Goal: Transaction & Acquisition: Purchase product/service

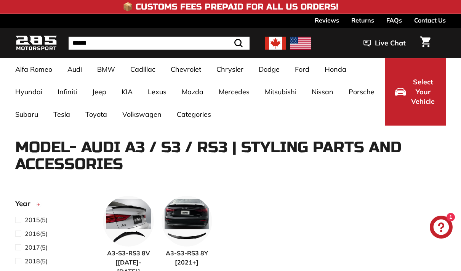
select select "**********"
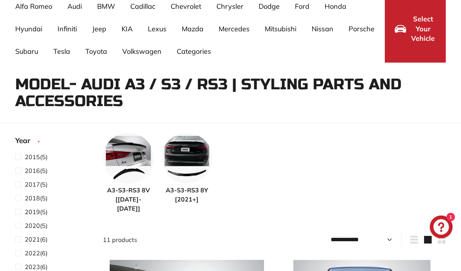
scroll to position [74, 0]
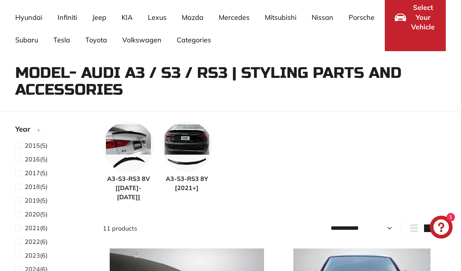
click at [17, 260] on label "2023 (6)" at bounding box center [53, 255] width 76 height 10
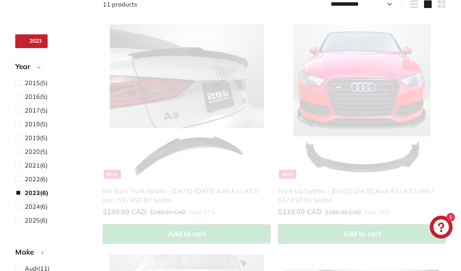
scroll to position [66, 0]
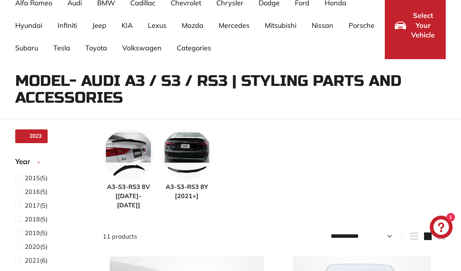
select select "**********"
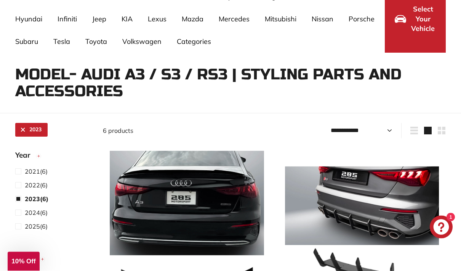
scroll to position [0, 0]
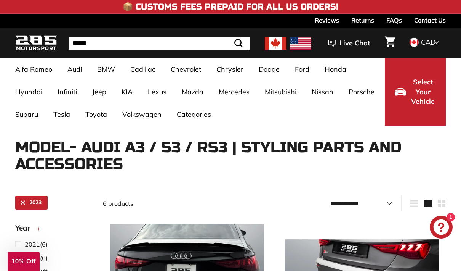
click at [146, 240] on link "Golf GTI Mk8 [2019-]" at bounding box center [138, 240] width 68 height 11
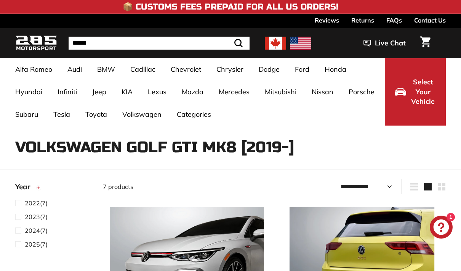
select select "**********"
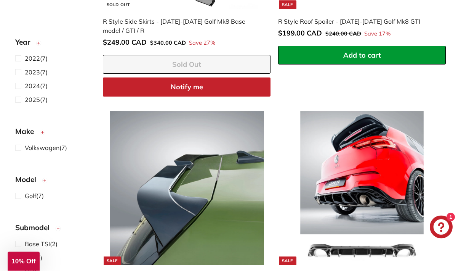
scroll to position [612, 0]
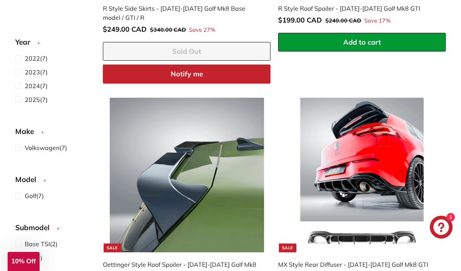
click at [360, 192] on img at bounding box center [362, 175] width 154 height 154
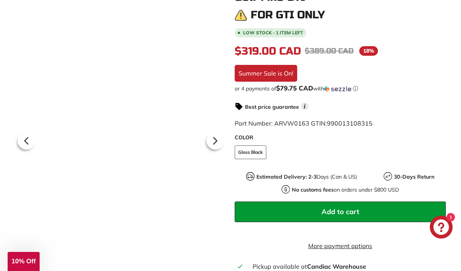
scroll to position [171, 0]
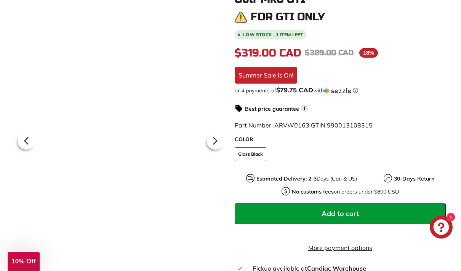
click at [207, 135] on icon at bounding box center [216, 141] width 18 height 18
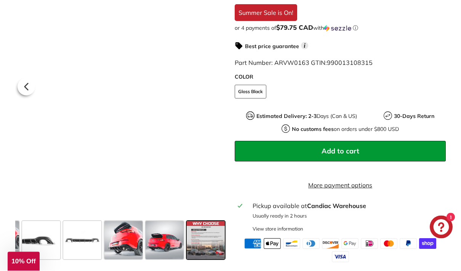
scroll to position [237, 0]
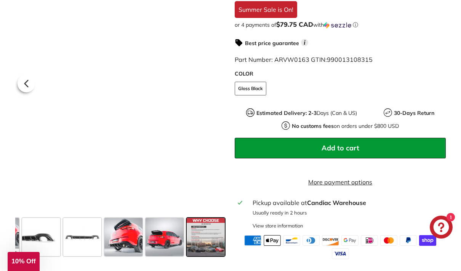
click at [129, 241] on span at bounding box center [123, 237] width 38 height 38
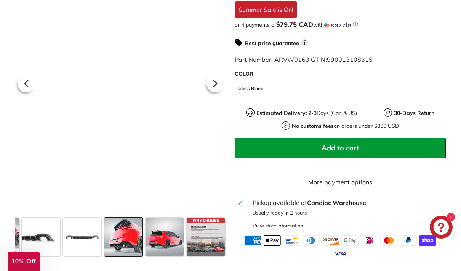
click at [104, 238] on div at bounding box center [123, 236] width 41 height 41
click at [81, 245] on span at bounding box center [82, 237] width 38 height 38
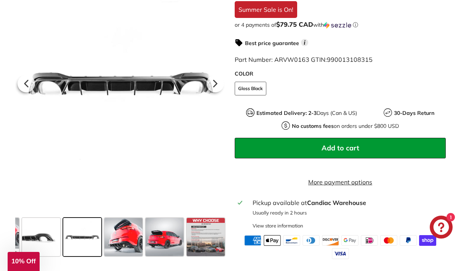
click at [48, 237] on span at bounding box center [41, 237] width 38 height 38
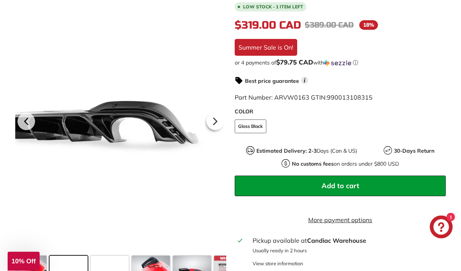
scroll to position [191, 0]
